Goal: Use online tool/utility: Utilize a website feature to perform a specific function

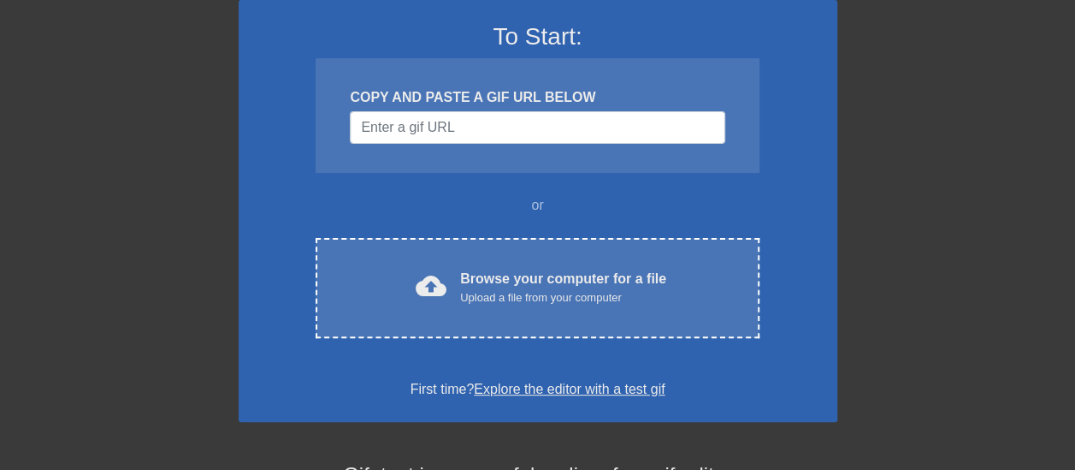
scroll to position [151, 0]
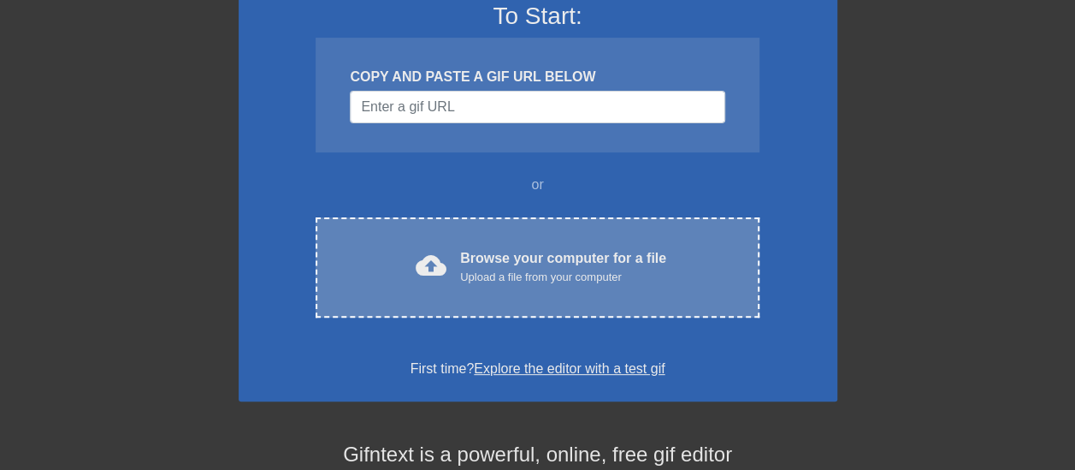
click at [531, 278] on div "Upload a file from your computer" at bounding box center [563, 277] width 206 height 17
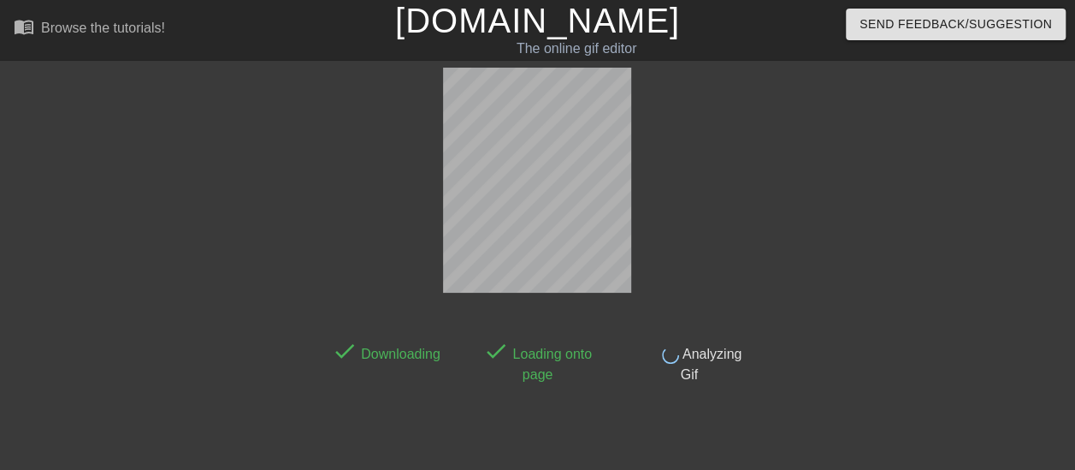
scroll to position [42, 0]
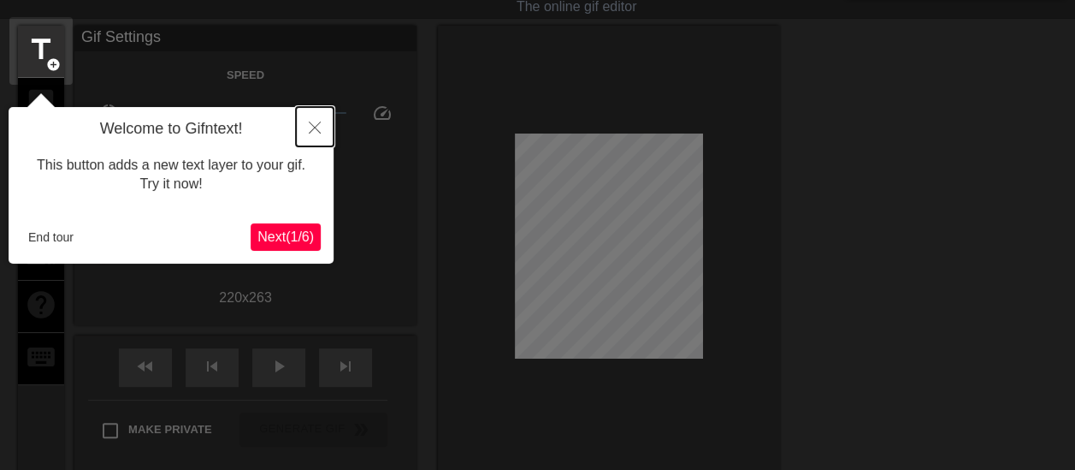
click at [324, 122] on button "Close" at bounding box center [315, 126] width 38 height 39
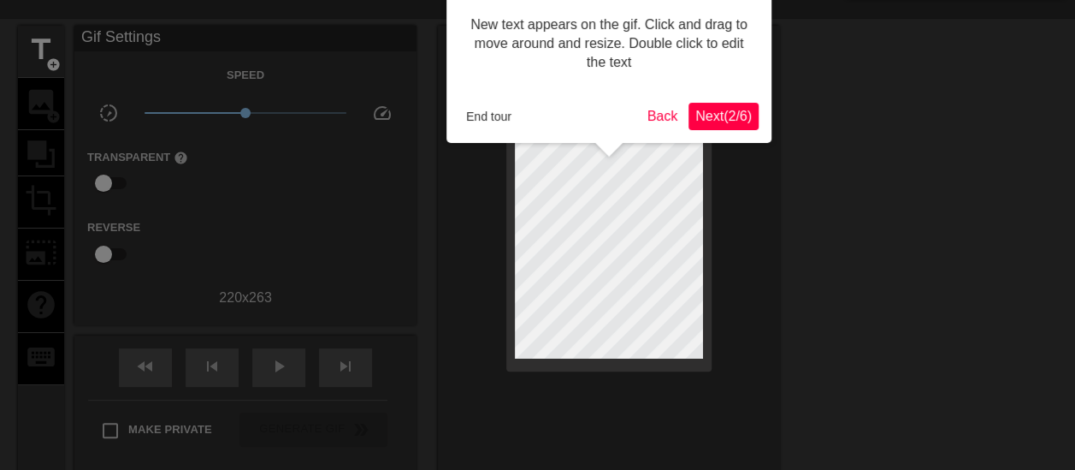
scroll to position [0, 0]
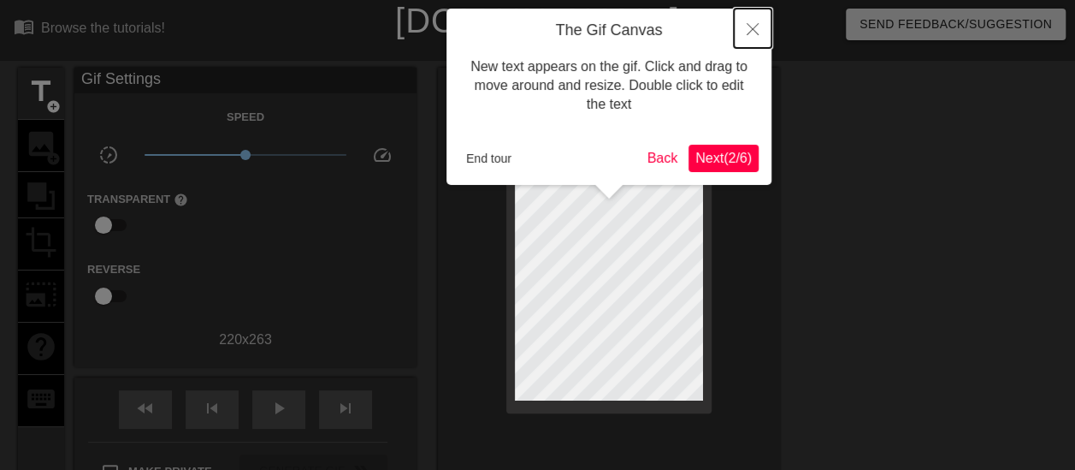
click at [744, 32] on button "Close" at bounding box center [753, 28] width 38 height 39
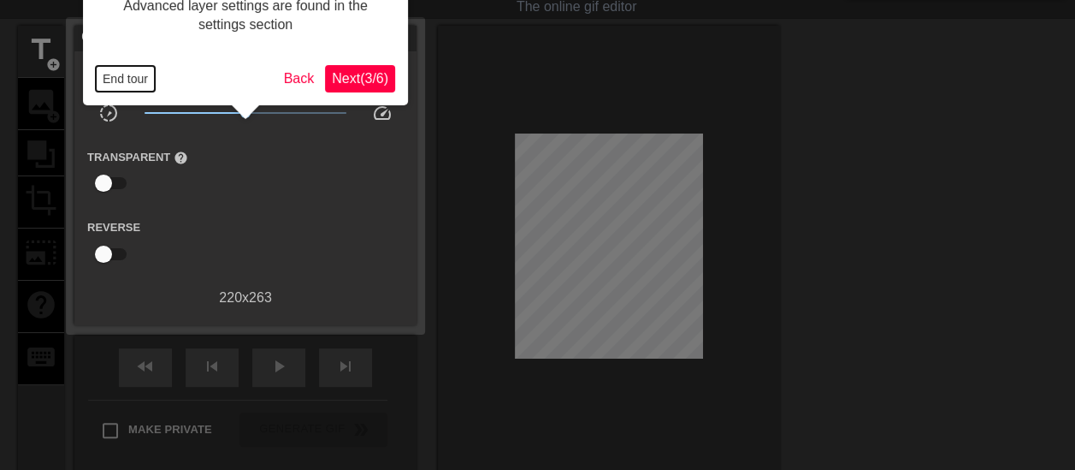
click at [147, 71] on button "End tour" at bounding box center [125, 79] width 59 height 26
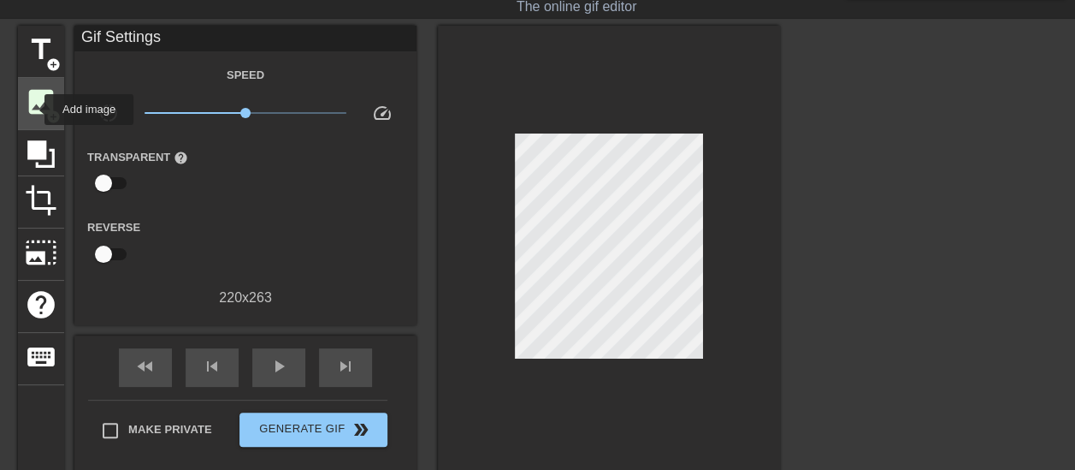
click at [32, 108] on span "image" at bounding box center [41, 102] width 32 height 32
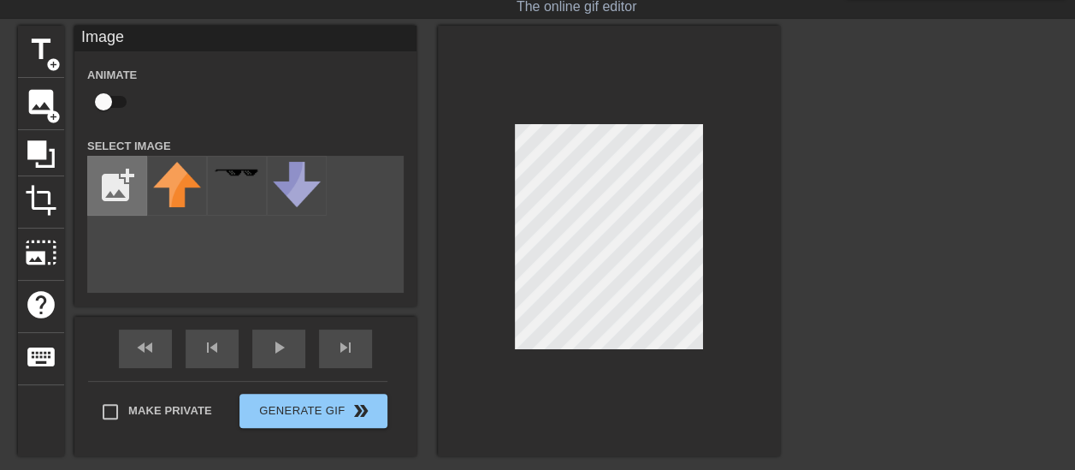
click at [123, 174] on input "file" at bounding box center [117, 186] width 58 height 58
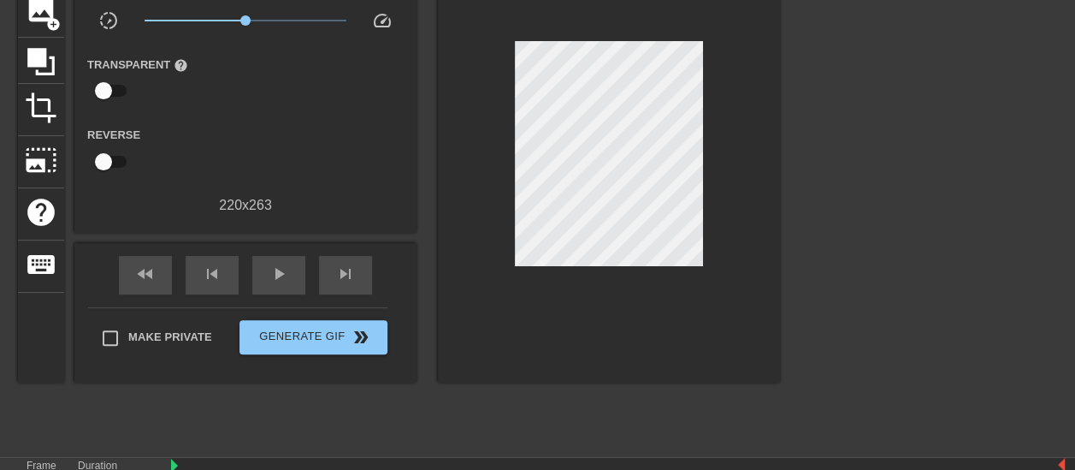
scroll to position [135, 0]
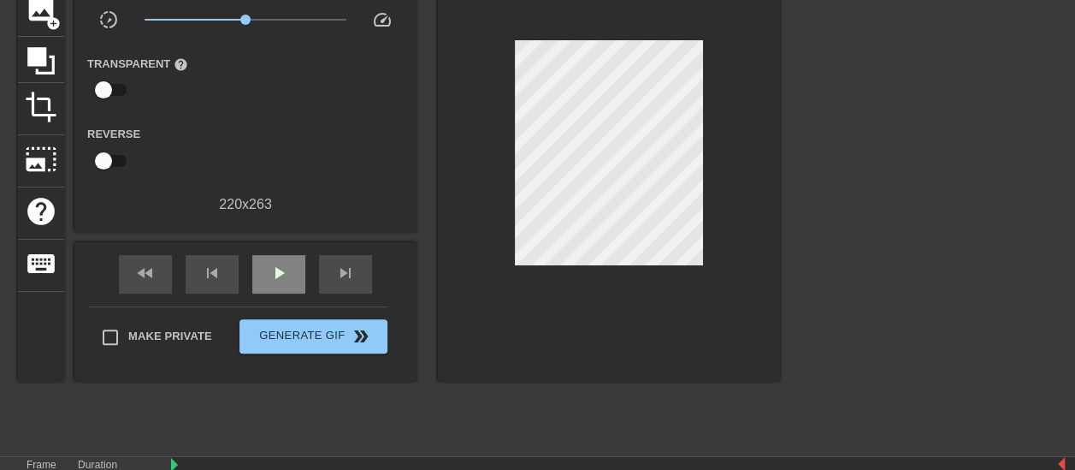
click at [277, 263] on span "play_arrow" at bounding box center [279, 273] width 21 height 21
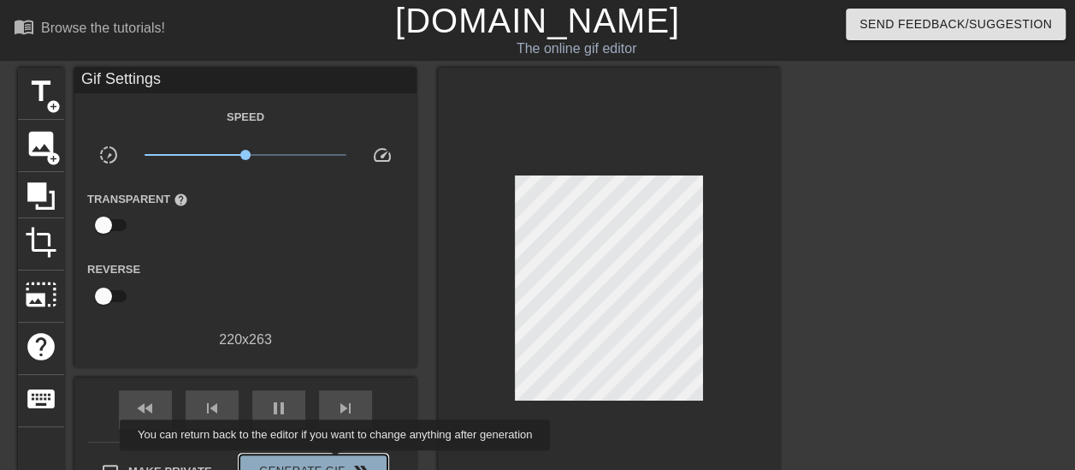
click at [337, 462] on span "Generate Gif double_arrow" at bounding box center [313, 471] width 134 height 21
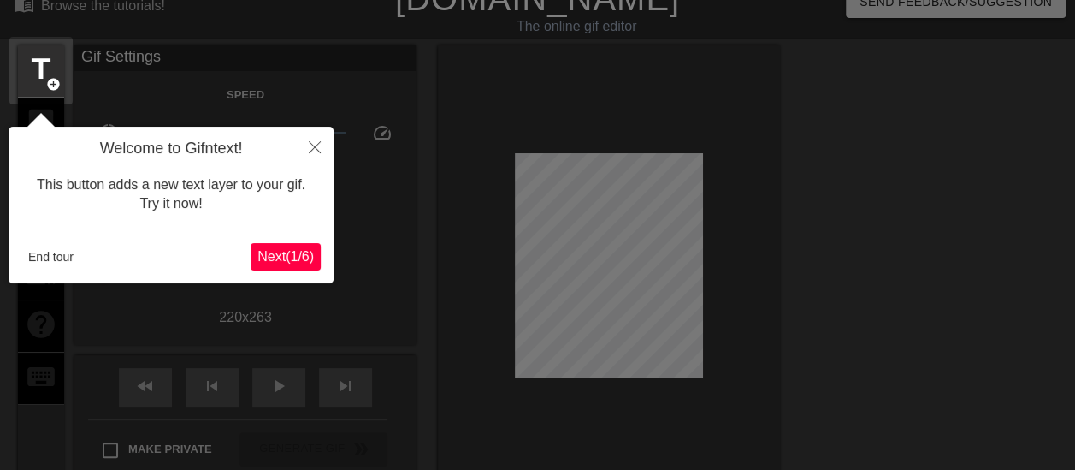
scroll to position [42, 0]
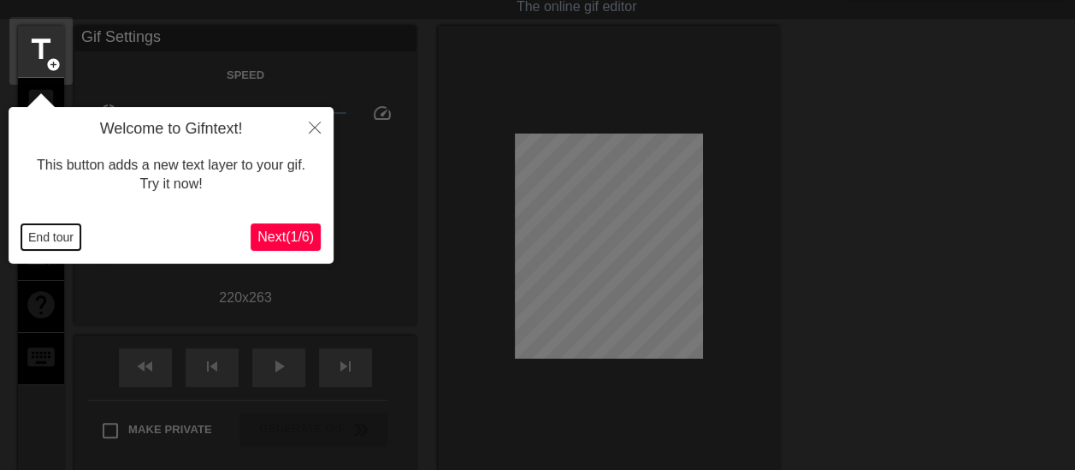
click at [54, 229] on button "End tour" at bounding box center [50, 237] width 59 height 26
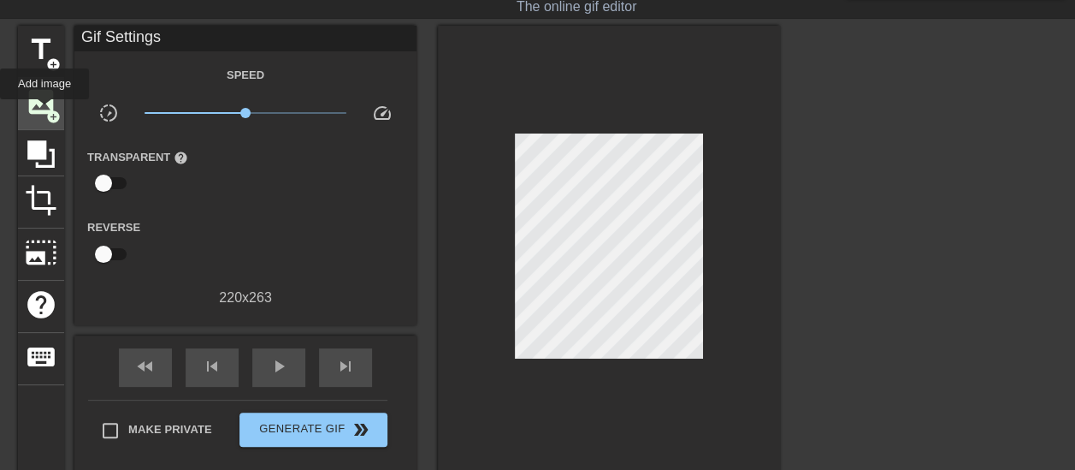
click at [44, 99] on span "image" at bounding box center [41, 102] width 32 height 32
click at [40, 106] on span "image" at bounding box center [41, 102] width 32 height 32
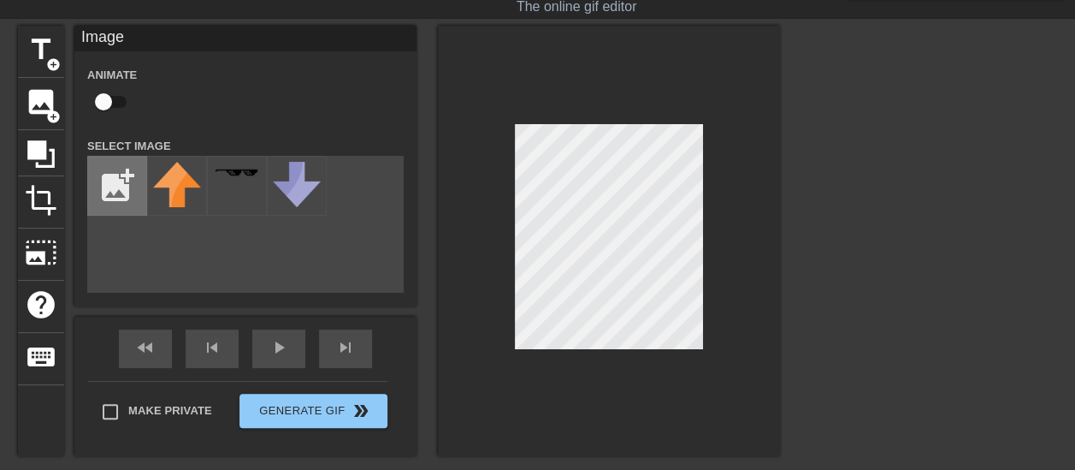
click at [103, 184] on input "file" at bounding box center [117, 186] width 58 height 58
type input "C:\fakepath\Screenshot [DATE] 205123.png"
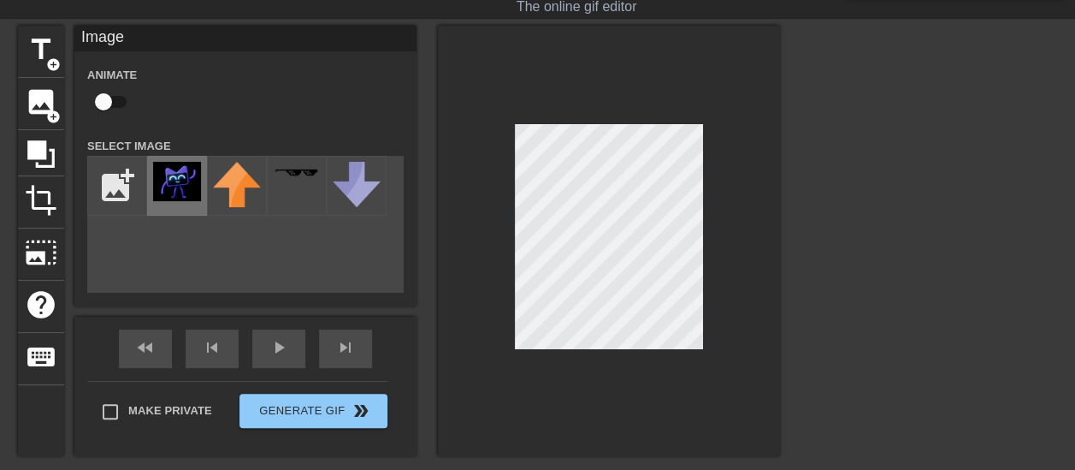
click at [170, 187] on img at bounding box center [177, 181] width 48 height 39
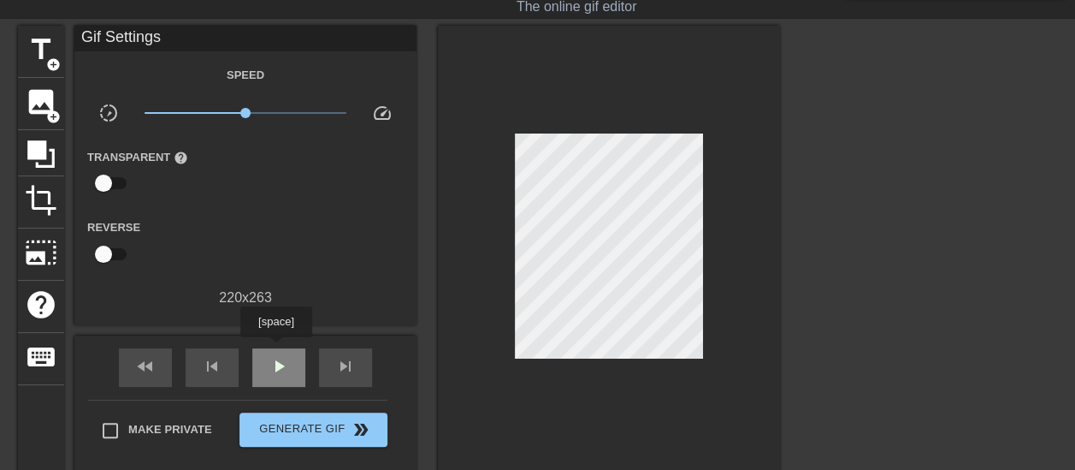
click at [275, 349] on div "play_arrow" at bounding box center [278, 367] width 53 height 38
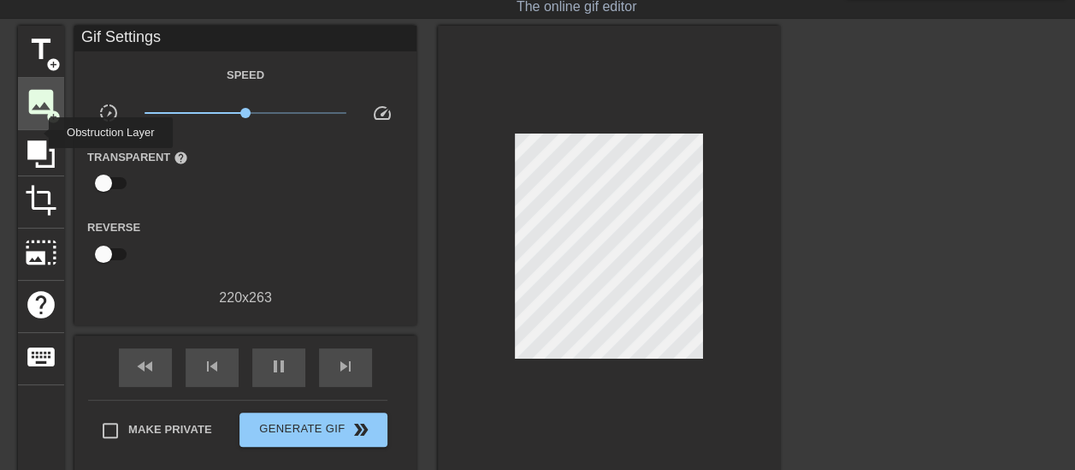
click at [44, 106] on span "image" at bounding box center [41, 102] width 32 height 32
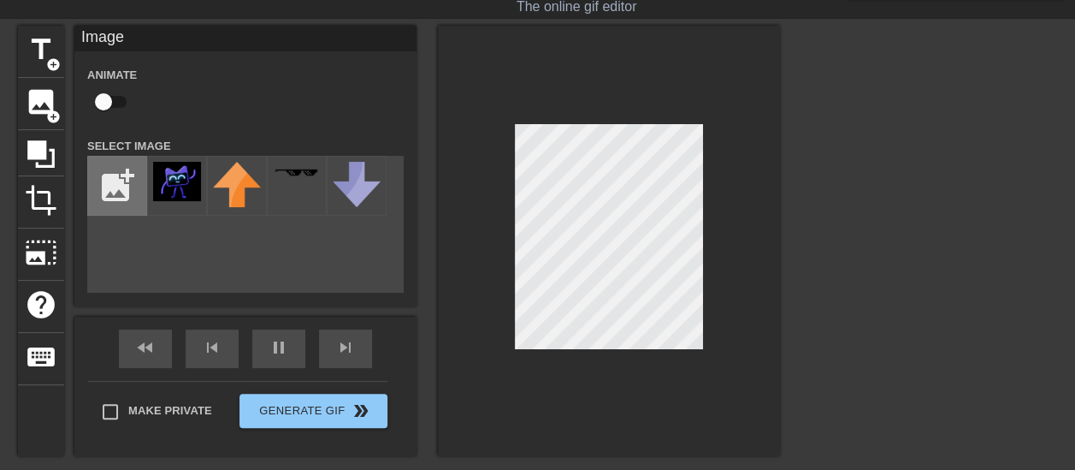
click at [103, 178] on input "file" at bounding box center [117, 186] width 58 height 58
type input "C:\fakepath\javaguy.gif"
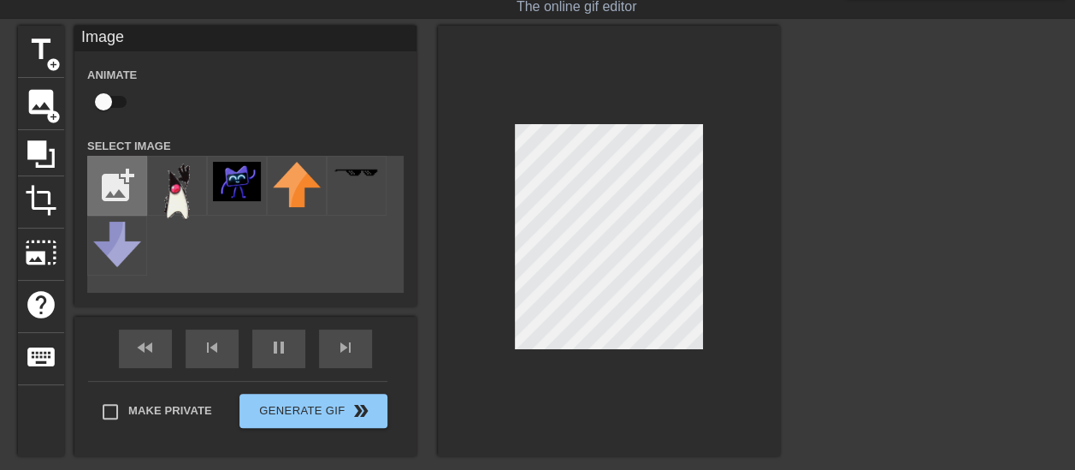
click at [130, 185] on input "file" at bounding box center [117, 186] width 58 height 58
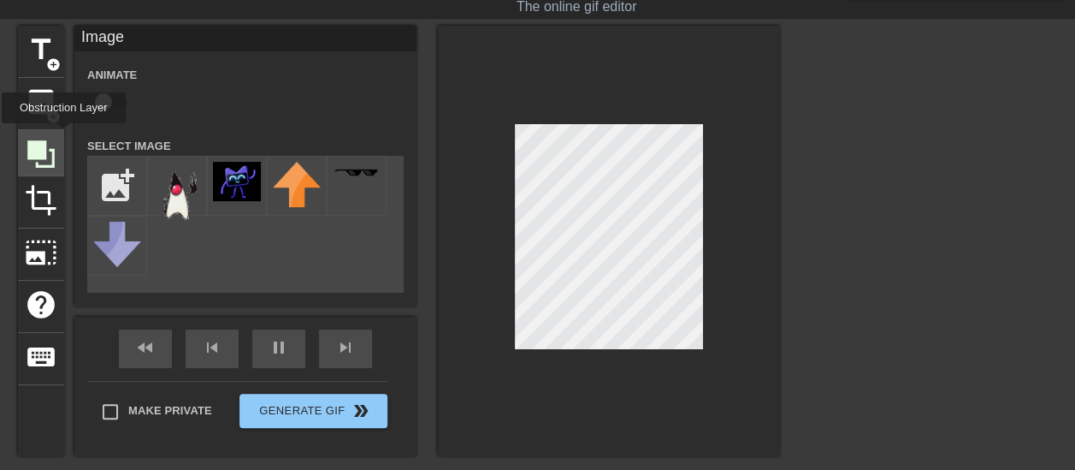
click at [62, 140] on div at bounding box center [41, 153] width 46 height 46
